Goal: Information Seeking & Learning: Learn about a topic

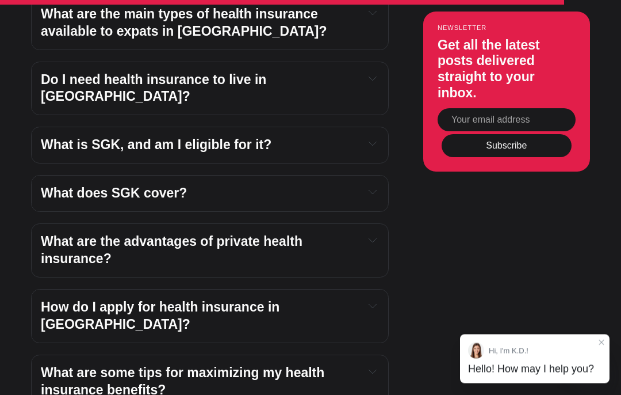
scroll to position [4083, 0]
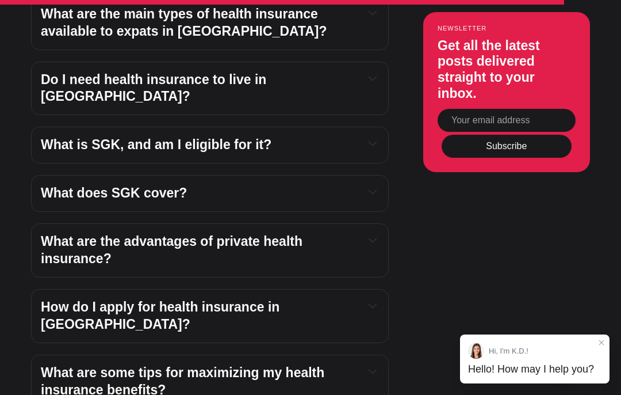
click at [63, 152] on span "What is SGK, and am I eligible for it?" at bounding box center [156, 144] width 231 height 15
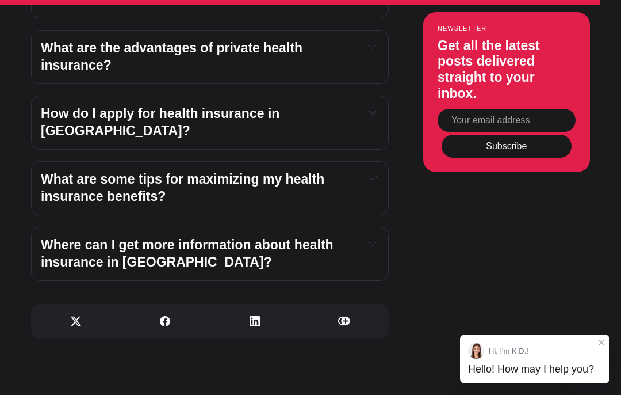
scroll to position [4442, 0]
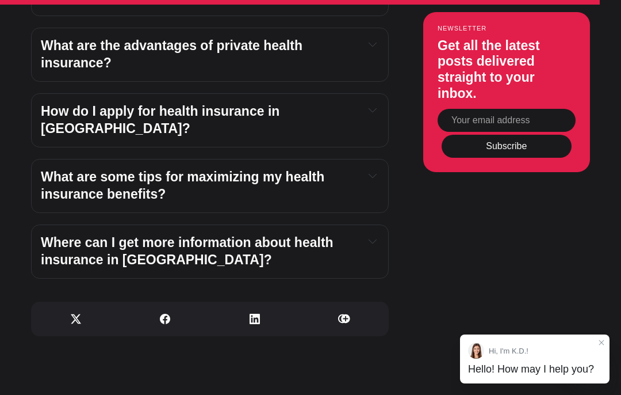
click at [55, 187] on span "What are some tips for maximizing my health insurance benefits?" at bounding box center [185, 185] width 288 height 32
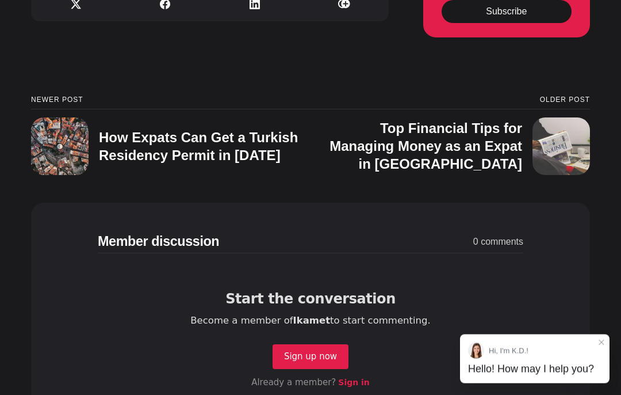
scroll to position [4922, 0]
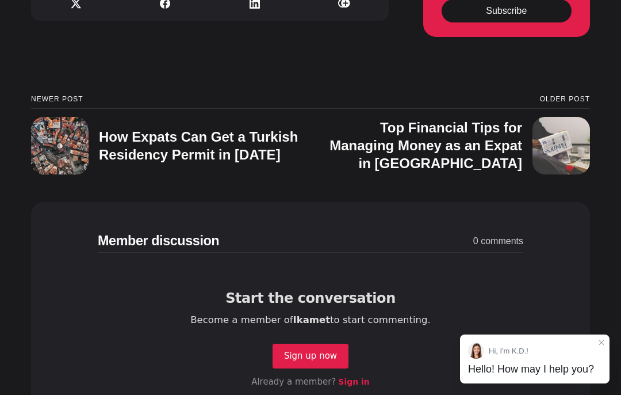
click at [114, 162] on h3 "How Expats Can Get a Turkish Residency Permit in [DATE]" at bounding box center [198, 145] width 199 height 33
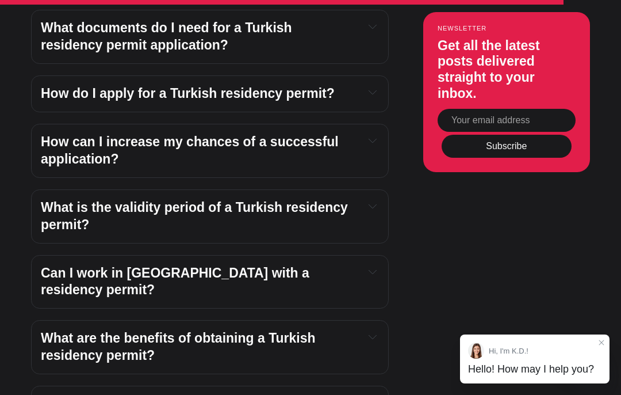
scroll to position [3850, 0]
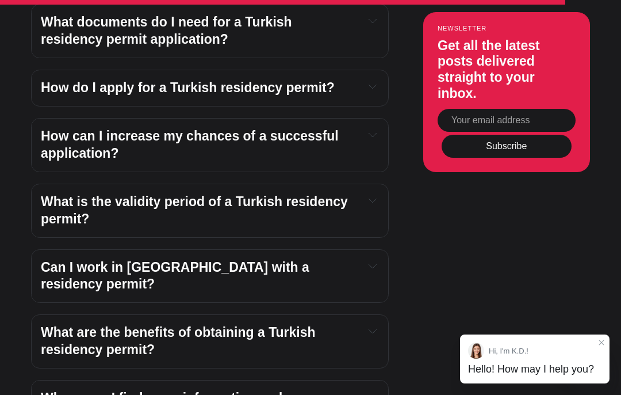
click at [55, 161] on span "How can I increase my chances of a successful application?" at bounding box center [191, 144] width 301 height 32
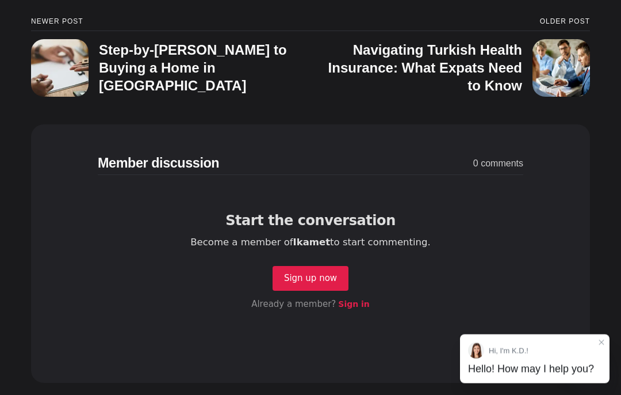
scroll to position [4637, 0]
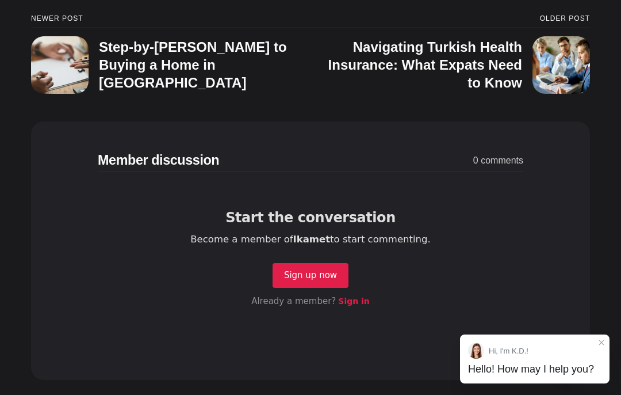
click at [493, 90] on h3 "Navigating Turkish Health Insurance: What Expats Need to Know" at bounding box center [425, 64] width 194 height 51
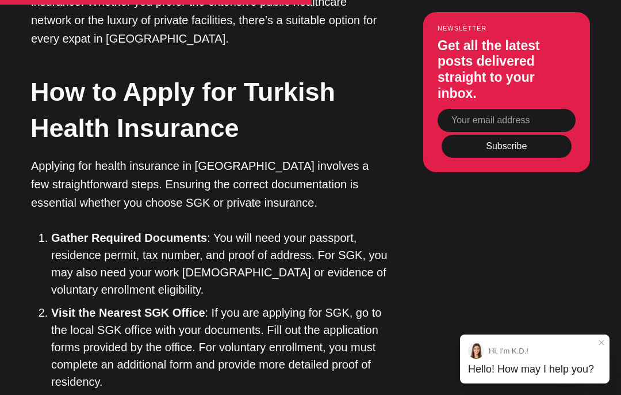
scroll to position [2511, 0]
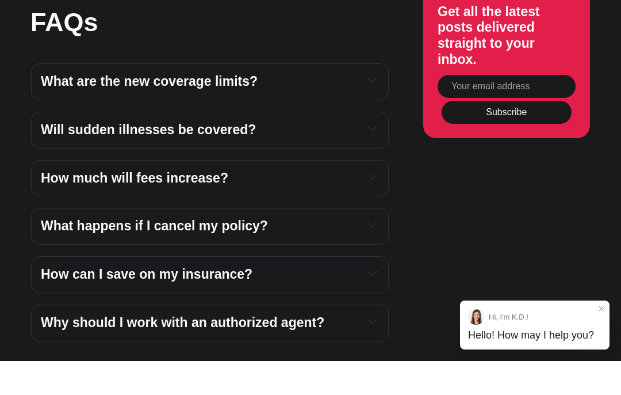
scroll to position [3744, 0]
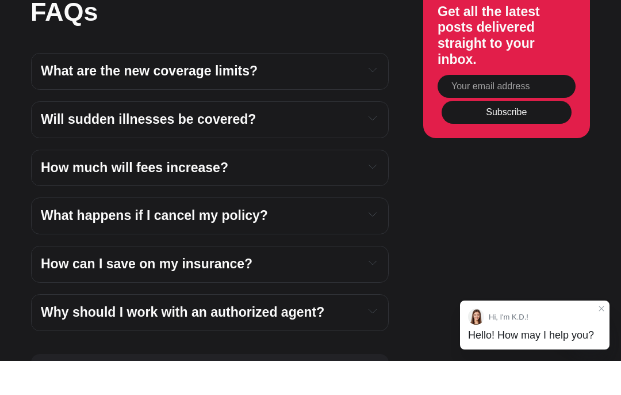
click at [71, 242] on span "What happens if I cancel my policy?" at bounding box center [154, 249] width 227 height 15
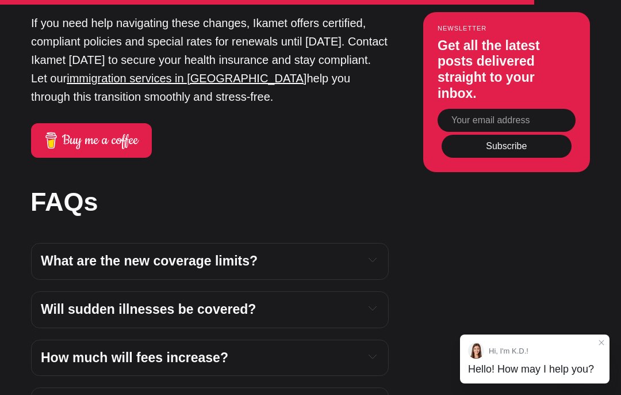
scroll to position [3570, 0]
